Goal: Information Seeking & Learning: Check status

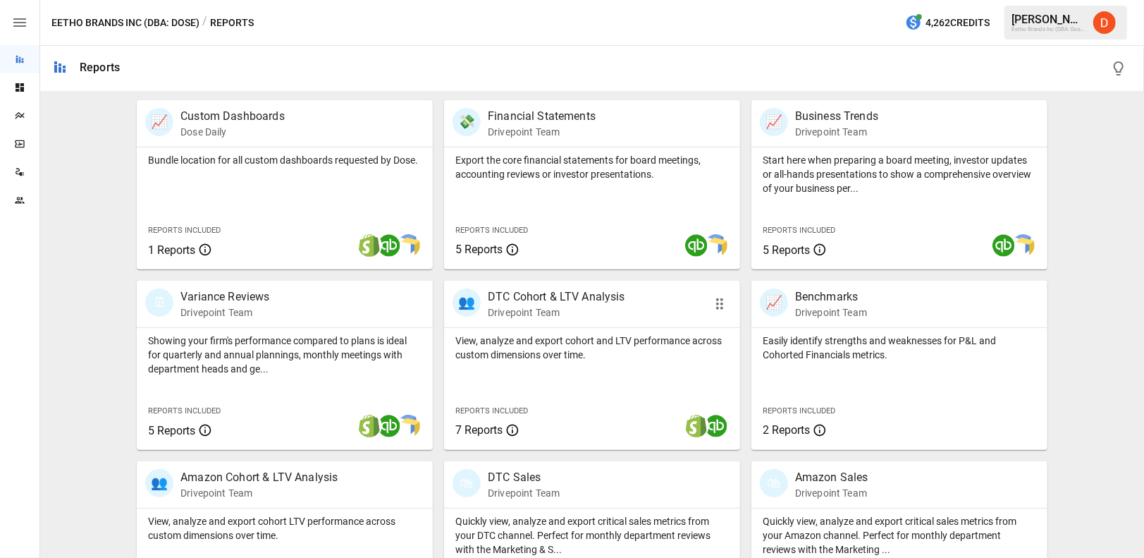
scroll to position [257, 0]
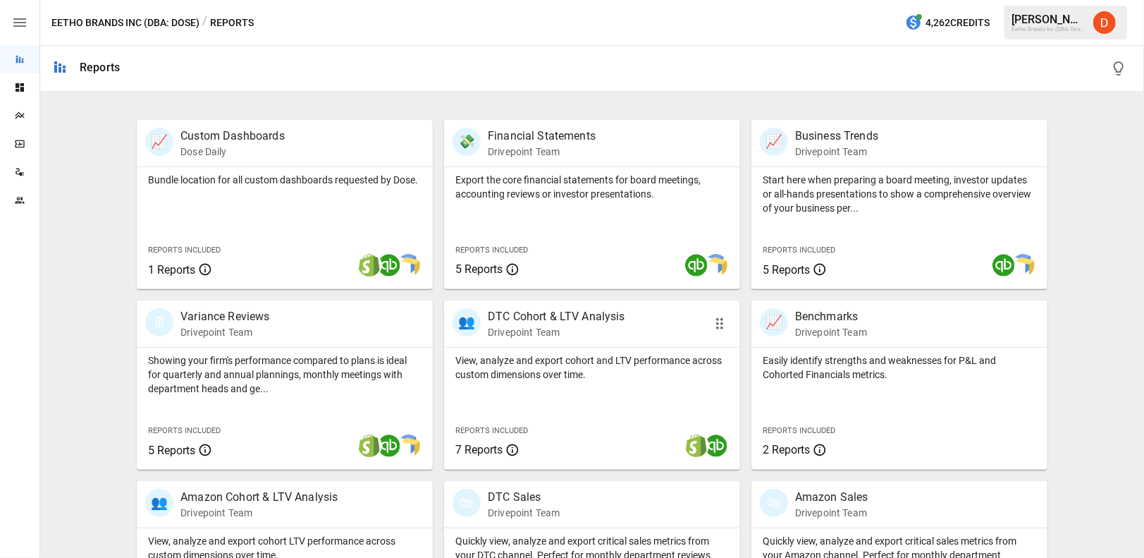
click at [547, 316] on p "DTC Cohort & LTV Analysis" at bounding box center [556, 316] width 137 height 17
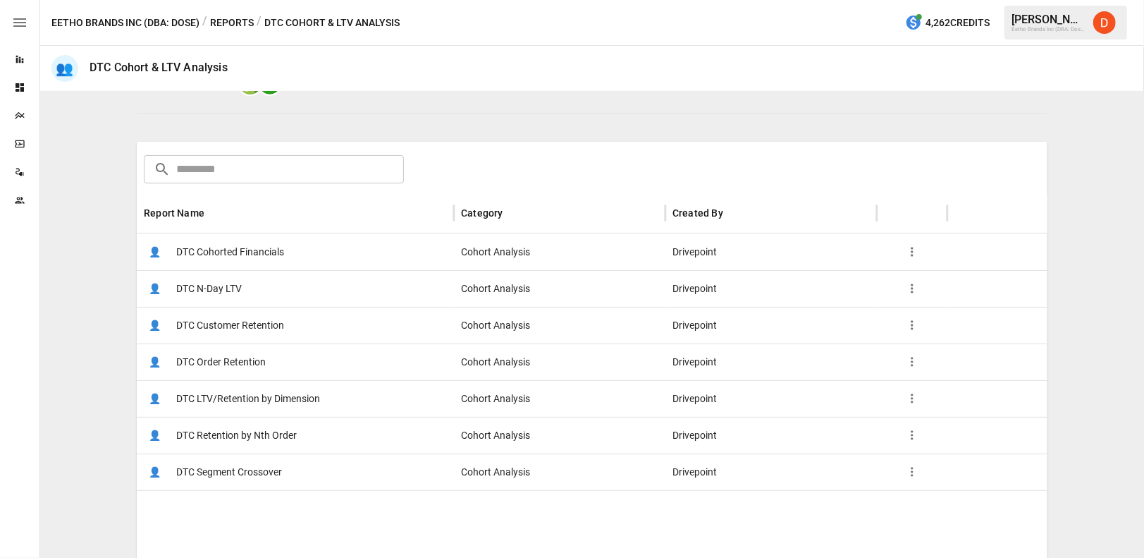
scroll to position [162, 0]
click at [258, 402] on span "DTC LTV/Retention by Dimension" at bounding box center [248, 400] width 144 height 36
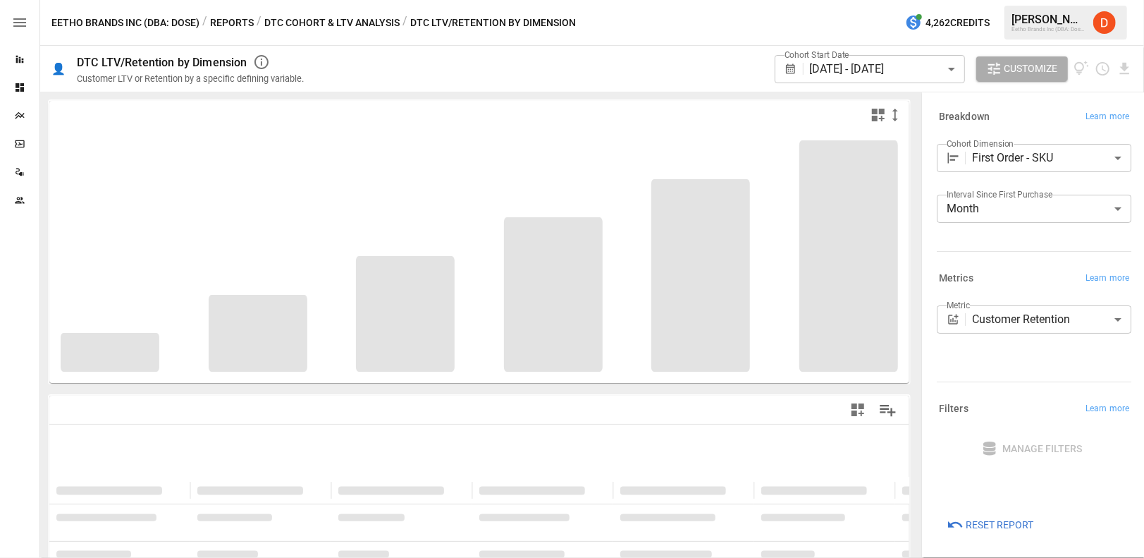
click at [671, 63] on div "Cohort Start Date [DATE] - [DATE] ****** ​ Customize" at bounding box center [727, 69] width 812 height 46
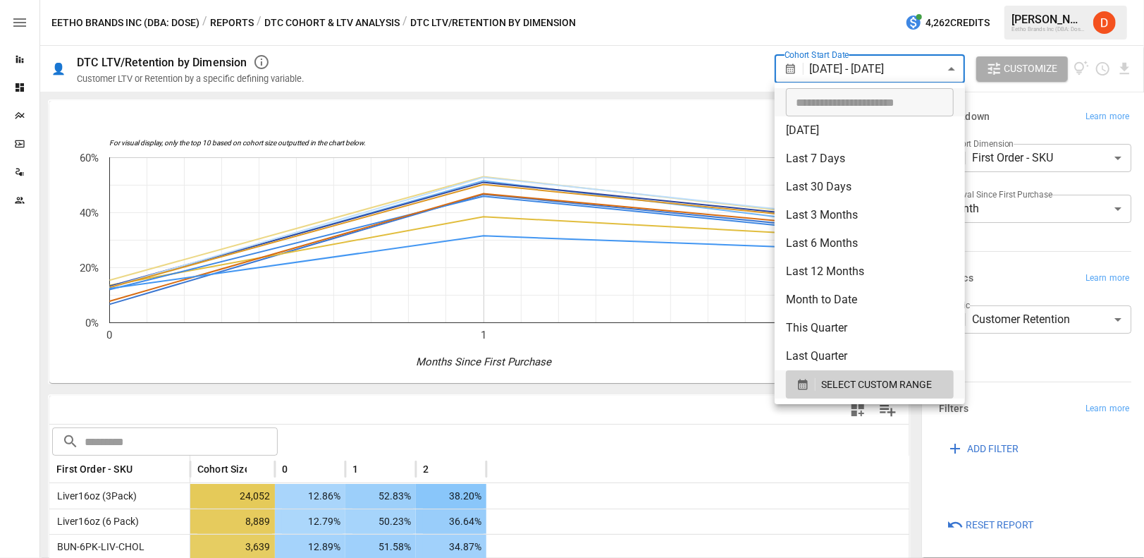
click at [867, 0] on body "Reports Dashboards Plans SmartModel ™ Data Sources Team Eetho Brands Inc (DBA: …" at bounding box center [572, 0] width 1144 height 0
click at [667, 54] on div at bounding box center [572, 279] width 1144 height 558
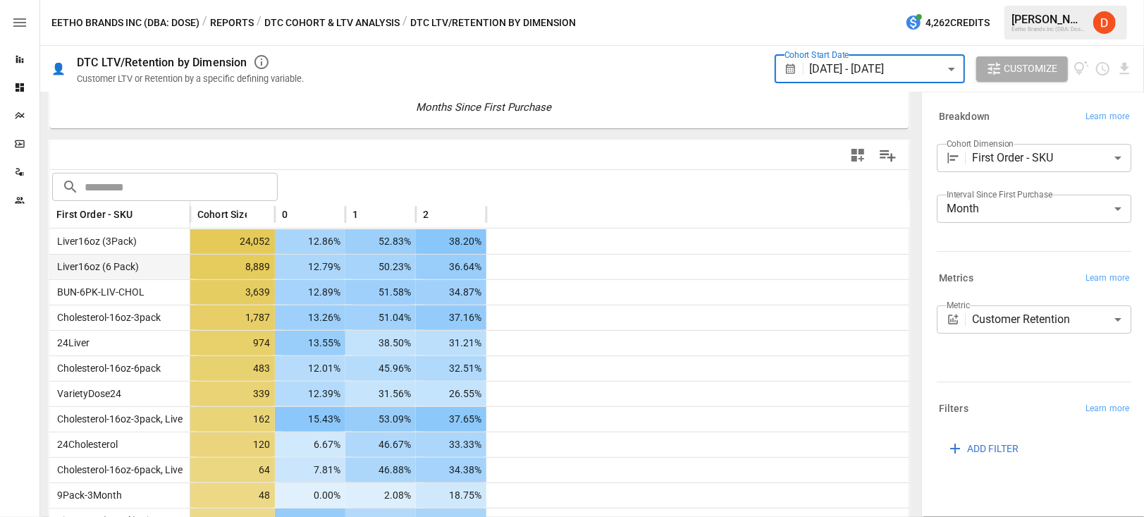
scroll to position [254, 0]
click at [867, 0] on body "Reports Dashboards Plans SmartModel ™ Data Sources Team Eetho Brands Inc (DBA: …" at bounding box center [572, 0] width 1144 height 0
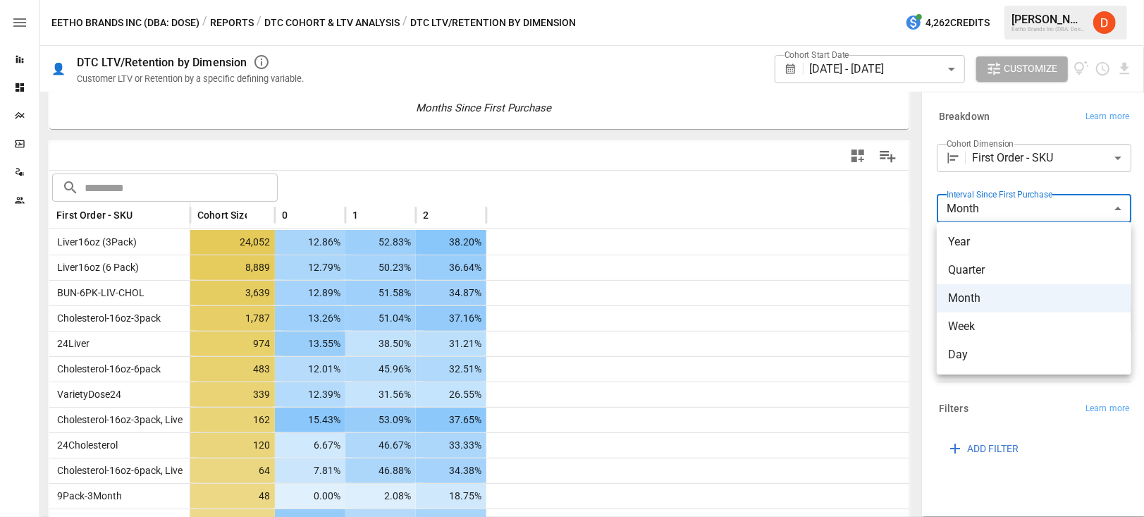
click at [867, 349] on span "Day" at bounding box center [1034, 354] width 172 height 17
type input "***"
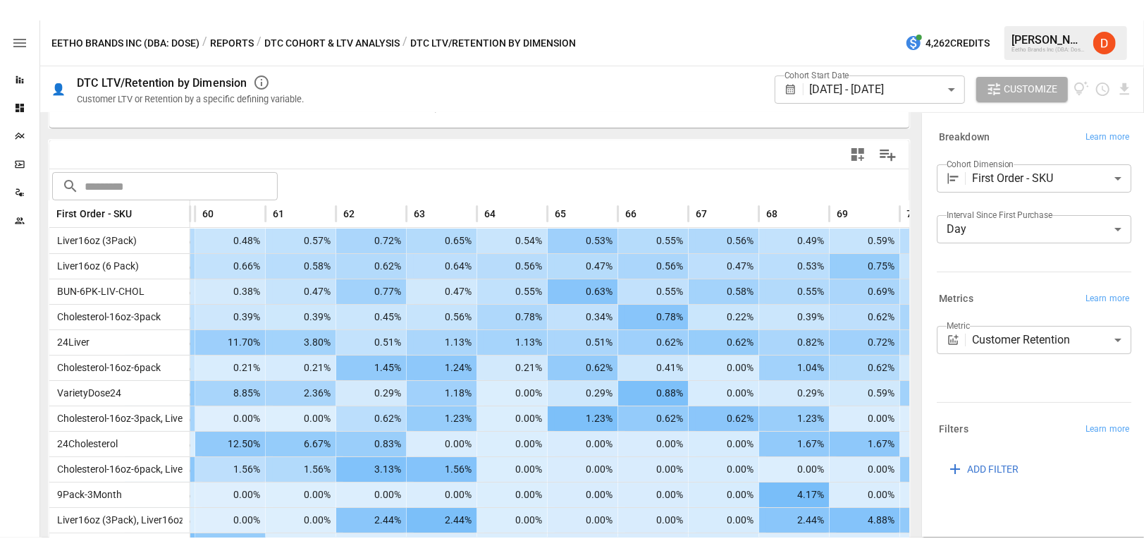
scroll to position [0, 4370]
